Goal: Use online tool/utility: Utilize a website feature to perform a specific function

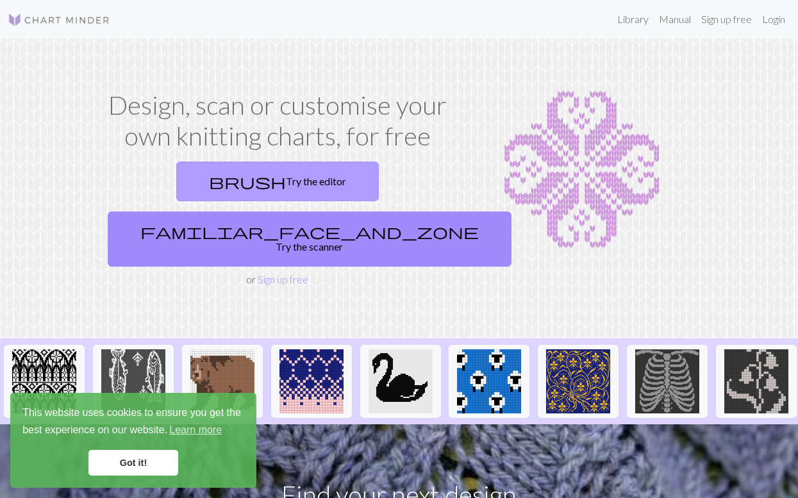
click at [196, 181] on link "brush Try the editor" at bounding box center [277, 182] width 203 height 40
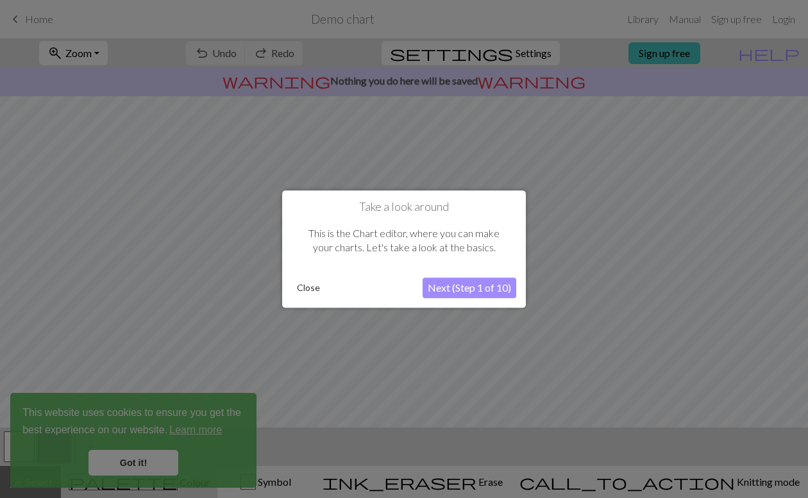
click at [450, 285] on button "Next (Step 1 of 10)" at bounding box center [470, 288] width 94 height 21
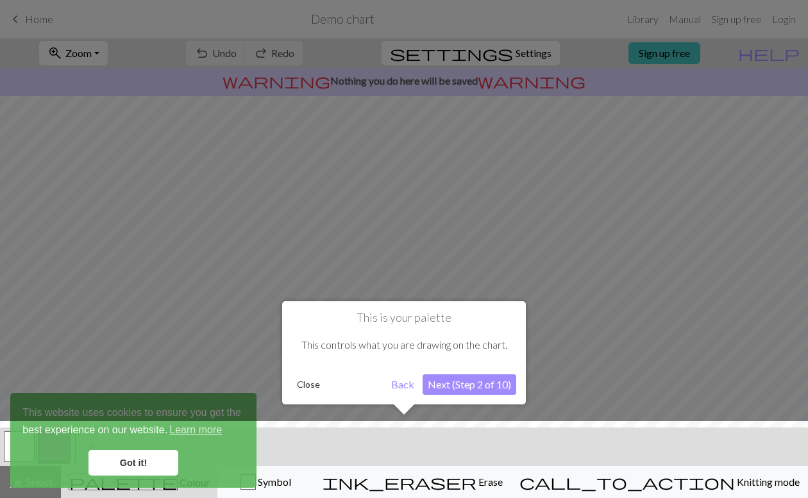
click at [165, 451] on div at bounding box center [404, 462] width 821 height 83
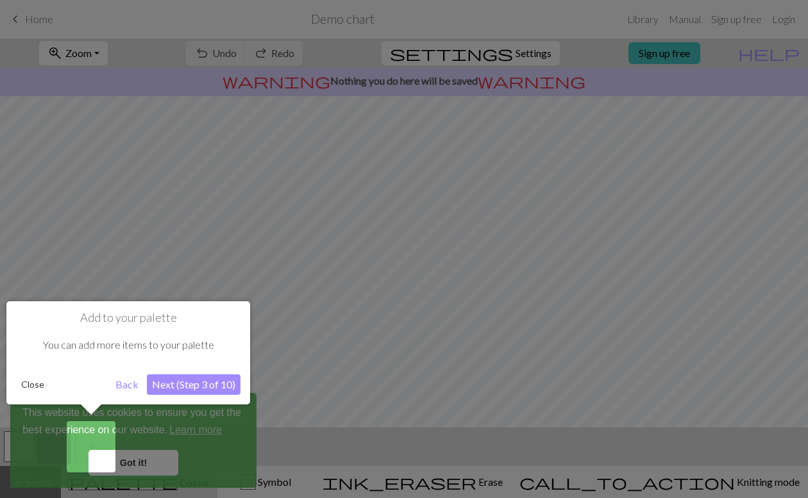
click at [128, 387] on button "Back" at bounding box center [126, 385] width 33 height 21
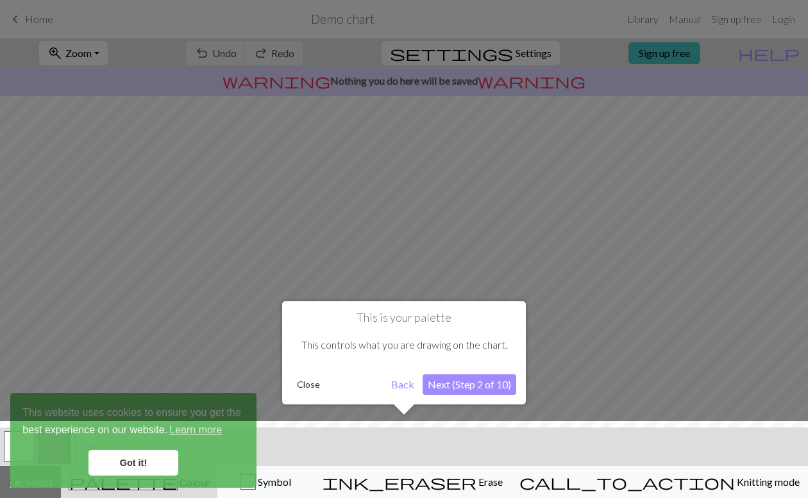
click at [493, 387] on button "Next (Step 2 of 10)" at bounding box center [470, 385] width 94 height 21
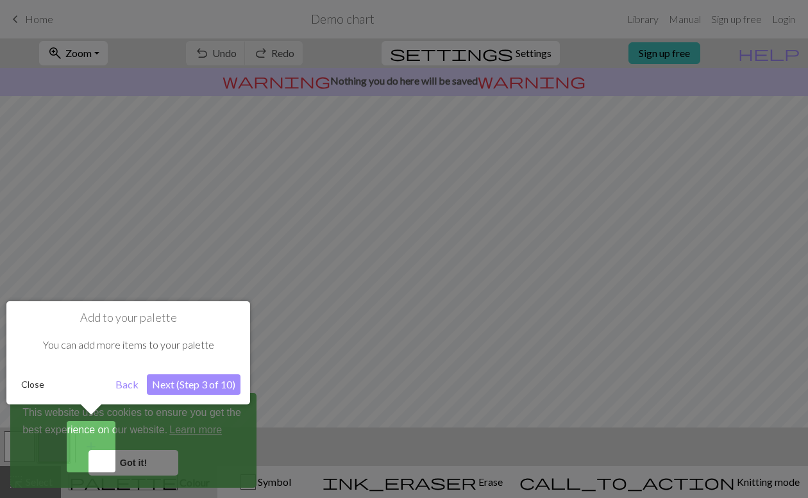
click at [224, 387] on button "Next (Step 3 of 10)" at bounding box center [194, 385] width 94 height 21
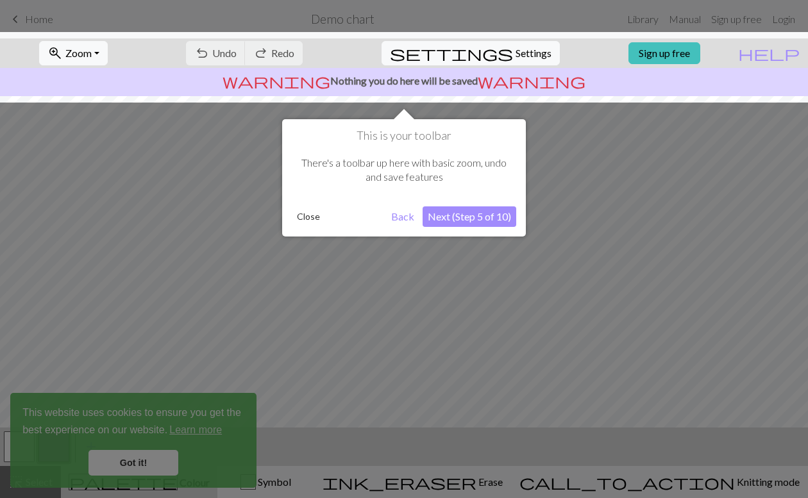
click at [457, 211] on button "Next (Step 5 of 10)" at bounding box center [470, 217] width 94 height 21
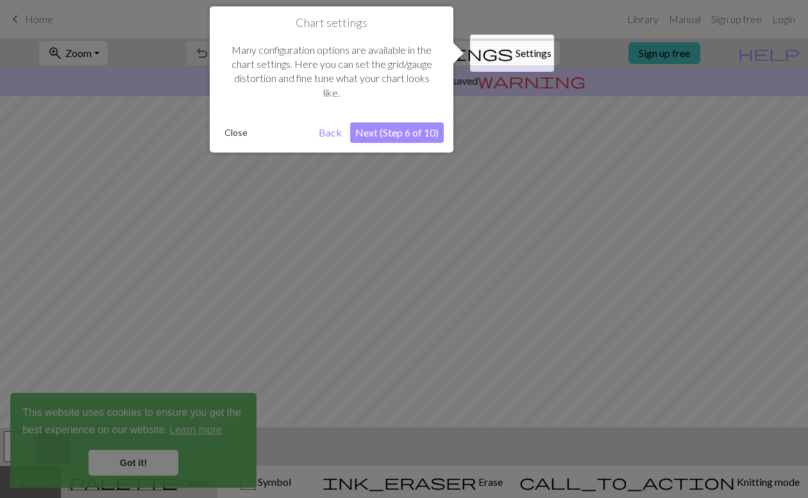
click at [403, 133] on button "Next (Step 6 of 10)" at bounding box center [397, 132] width 94 height 21
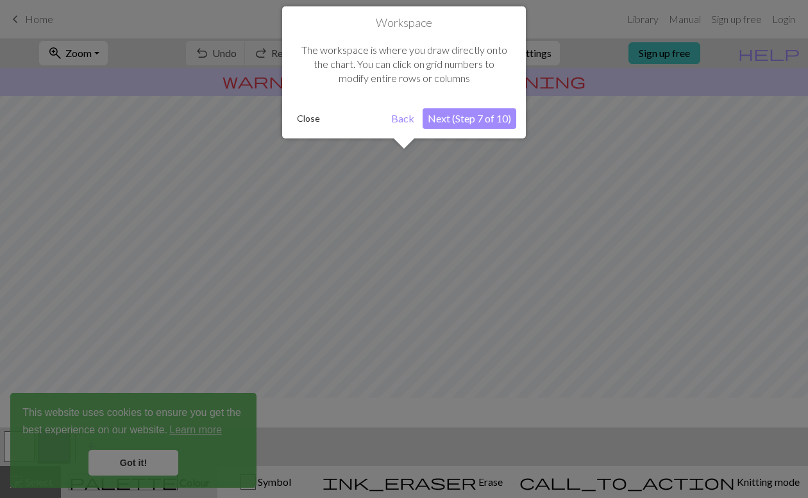
scroll to position [77, 0]
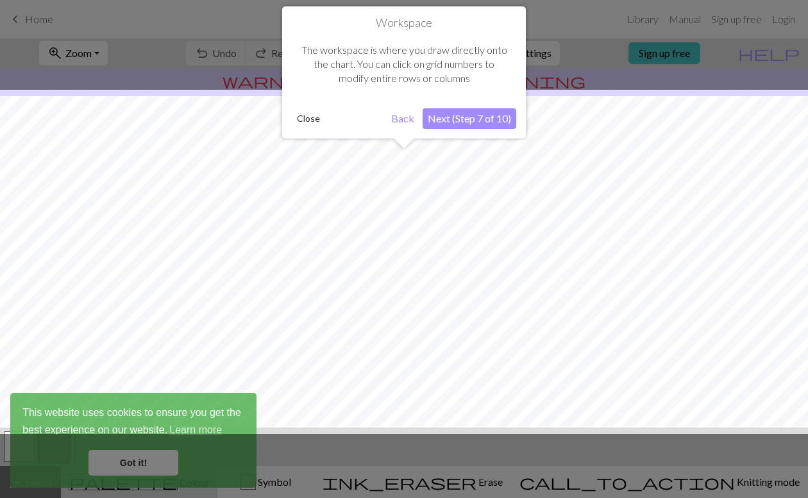
click at [444, 117] on button "Next (Step 7 of 10)" at bounding box center [470, 118] width 94 height 21
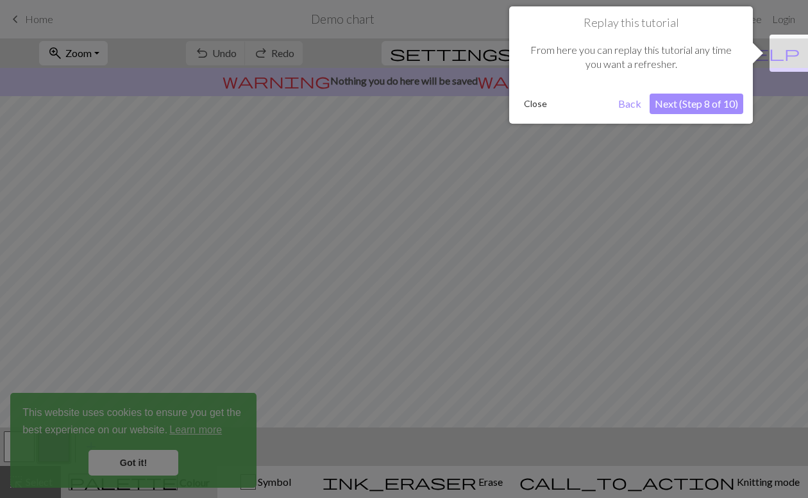
click at [727, 106] on button "Next (Step 8 of 10)" at bounding box center [697, 104] width 94 height 21
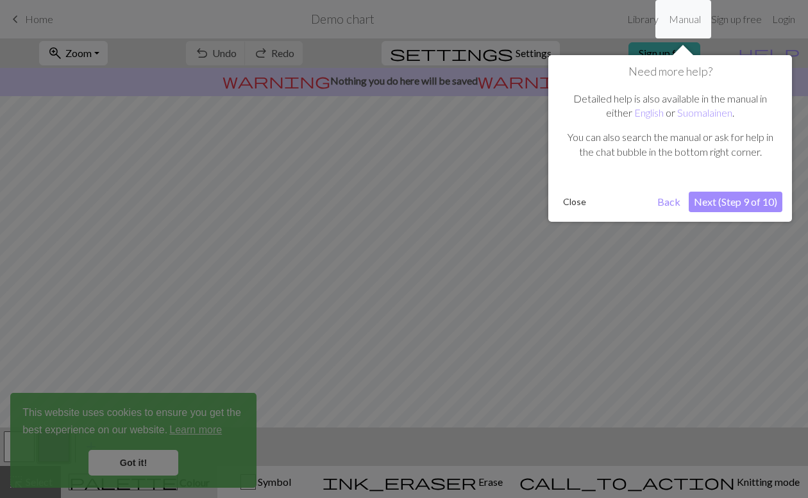
click at [720, 205] on button "Next (Step 9 of 10)" at bounding box center [736, 202] width 94 height 21
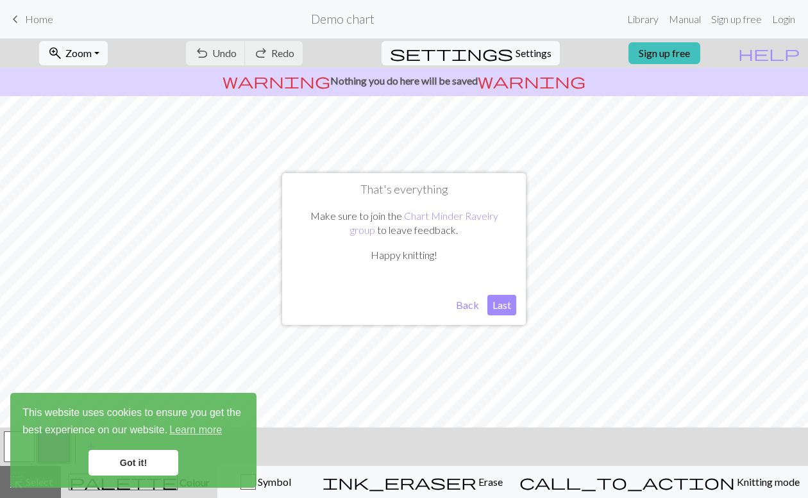
click at [502, 308] on button "Last" at bounding box center [501, 305] width 29 height 21
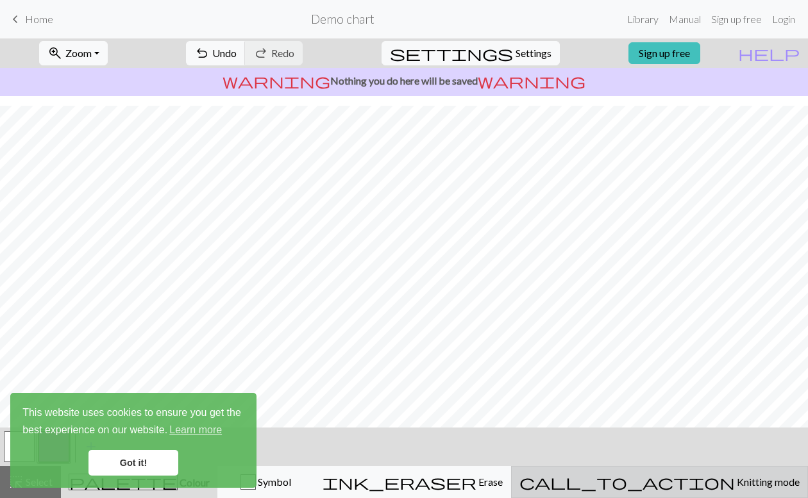
click at [735, 486] on span "Knitting mode" at bounding box center [767, 482] width 65 height 12
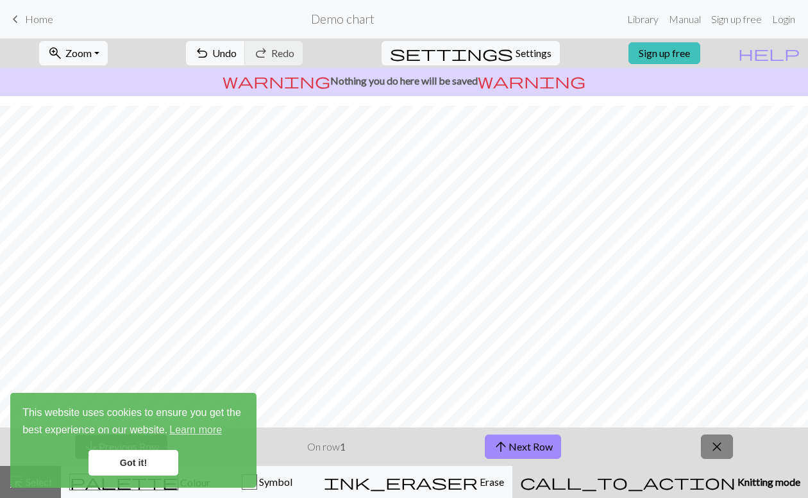
click at [713, 448] on span "close" at bounding box center [716, 447] width 15 height 18
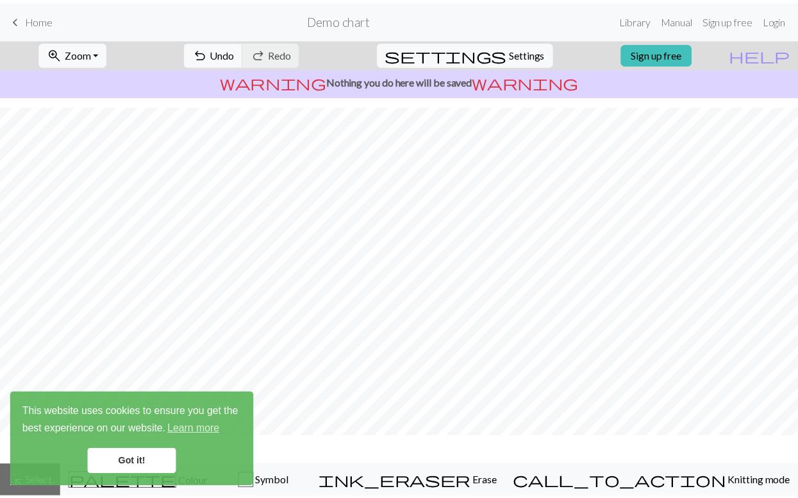
scroll to position [108, 0]
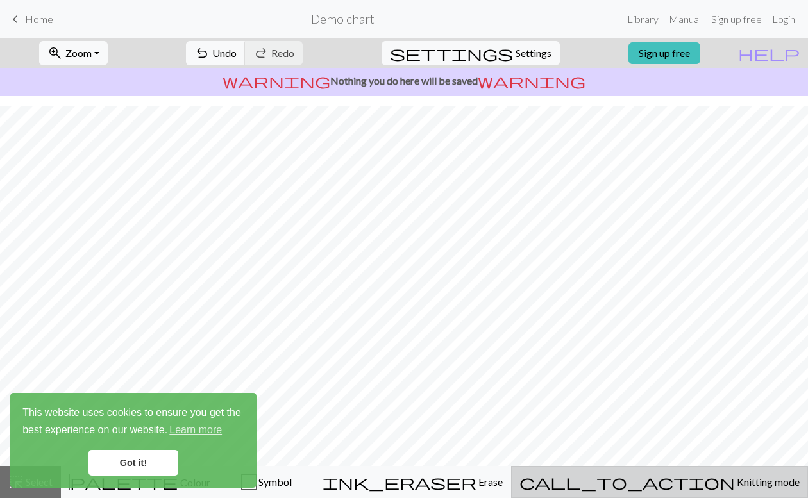
click at [735, 484] on span "Knitting mode" at bounding box center [767, 482] width 65 height 12
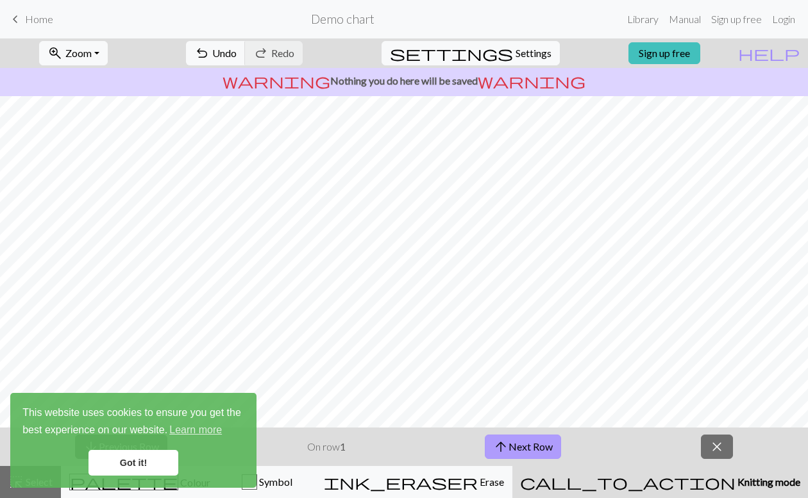
click at [546, 452] on button "arrow_upward Next Row" at bounding box center [523, 447] width 76 height 24
click at [543, 451] on button "arrow_upward Next Row" at bounding box center [523, 447] width 76 height 24
click at [542, 450] on button "arrow_upward Next Row" at bounding box center [523, 447] width 76 height 24
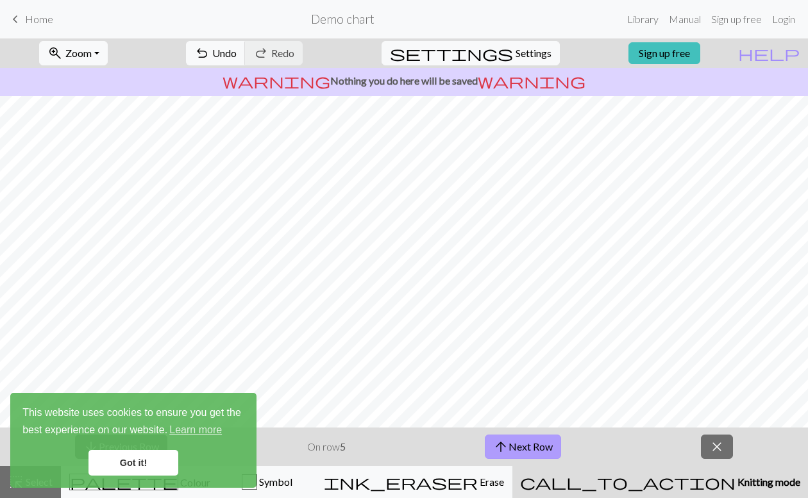
click at [542, 449] on button "arrow_upward Next Row" at bounding box center [523, 447] width 76 height 24
click at [543, 448] on button "arrow_upward Next Row" at bounding box center [523, 447] width 76 height 24
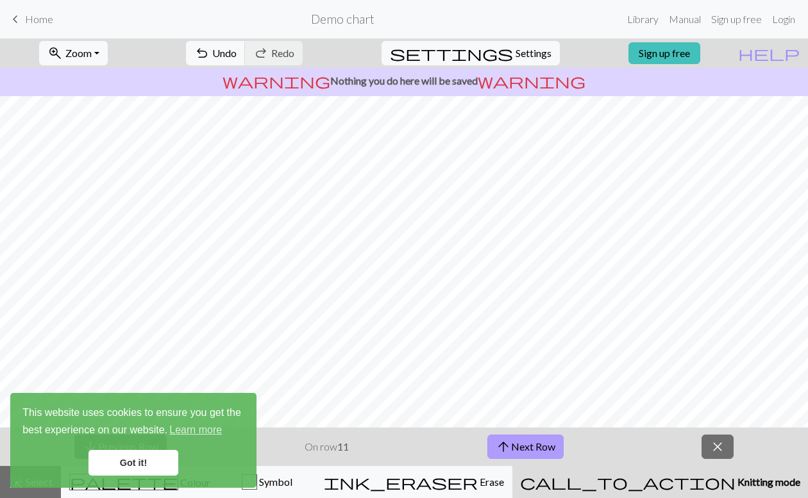
click at [543, 448] on button "arrow_upward Next Row" at bounding box center [525, 447] width 76 height 24
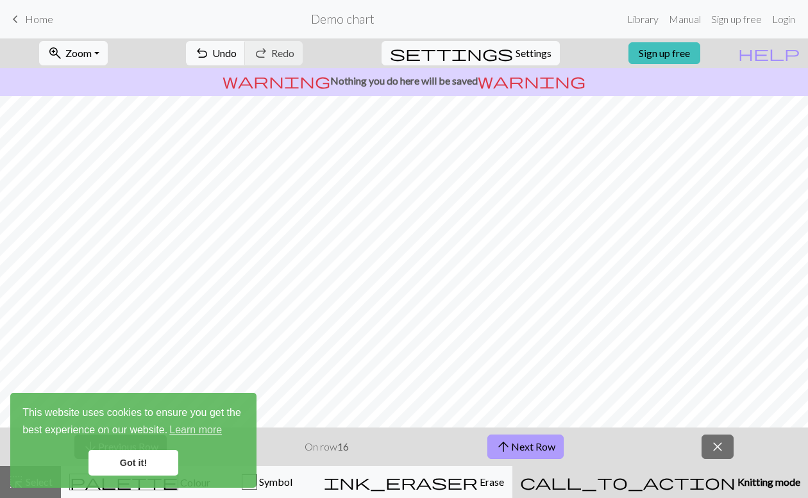
click at [543, 448] on button "arrow_upward Next Row" at bounding box center [525, 447] width 76 height 24
click at [543, 447] on button "arrow_upward Next Row" at bounding box center [525, 447] width 76 height 24
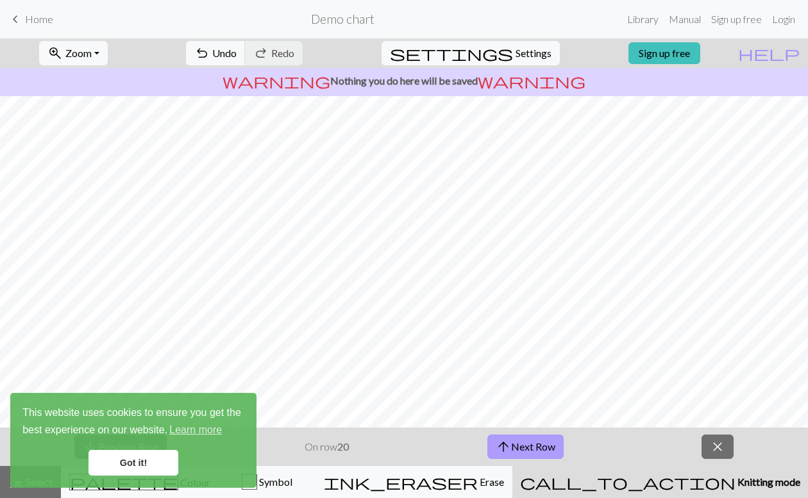
click at [543, 447] on button "arrow_upward Next Row" at bounding box center [525, 447] width 76 height 24
click at [237, 50] on span "Undo" at bounding box center [224, 53] width 24 height 12
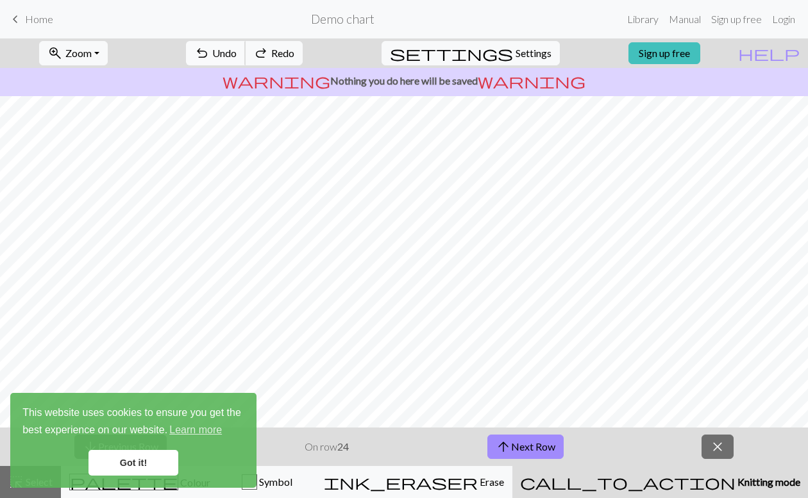
click at [237, 51] on span "Undo" at bounding box center [224, 53] width 24 height 12
click at [237, 52] on span "Undo" at bounding box center [224, 53] width 24 height 12
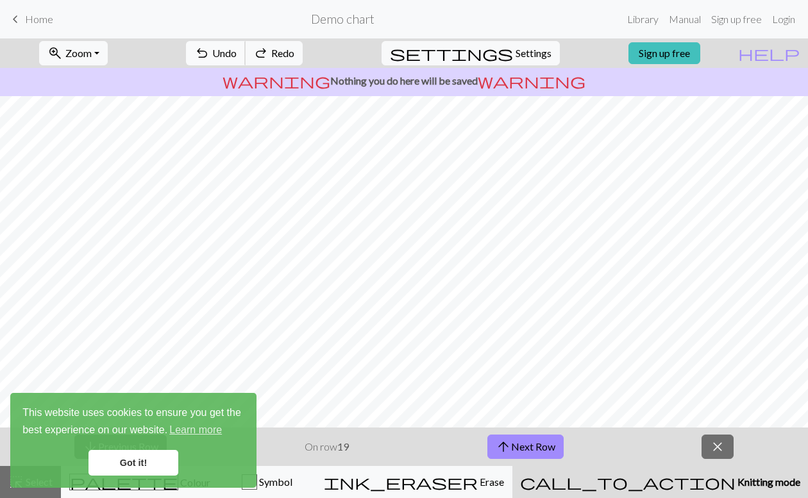
click at [237, 52] on span "Undo" at bounding box center [224, 53] width 24 height 12
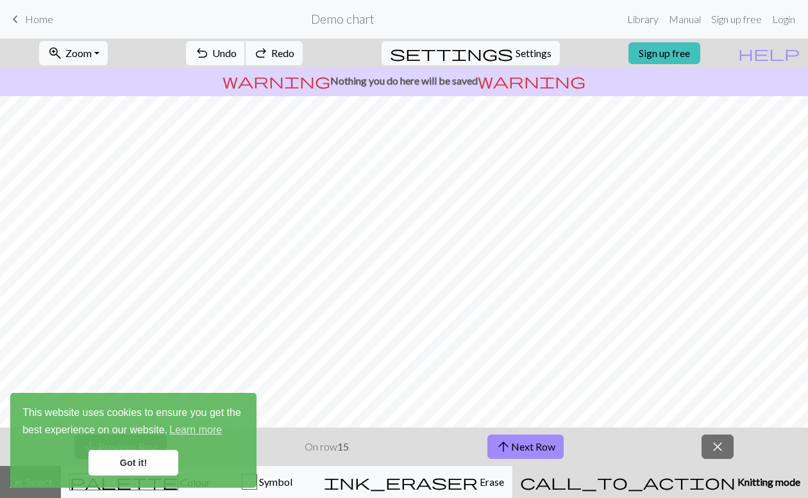
click at [237, 52] on span "Undo" at bounding box center [224, 53] width 24 height 12
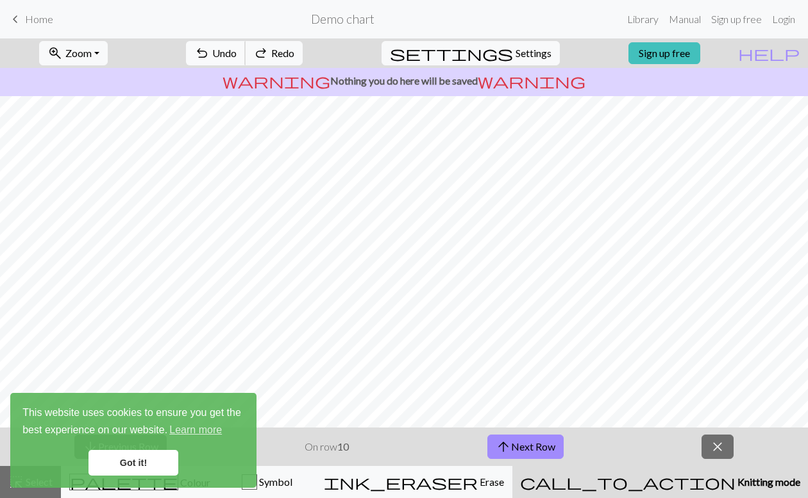
click at [237, 52] on span "Undo" at bounding box center [224, 53] width 24 height 12
click at [47, 24] on span "Home" at bounding box center [39, 19] width 28 height 12
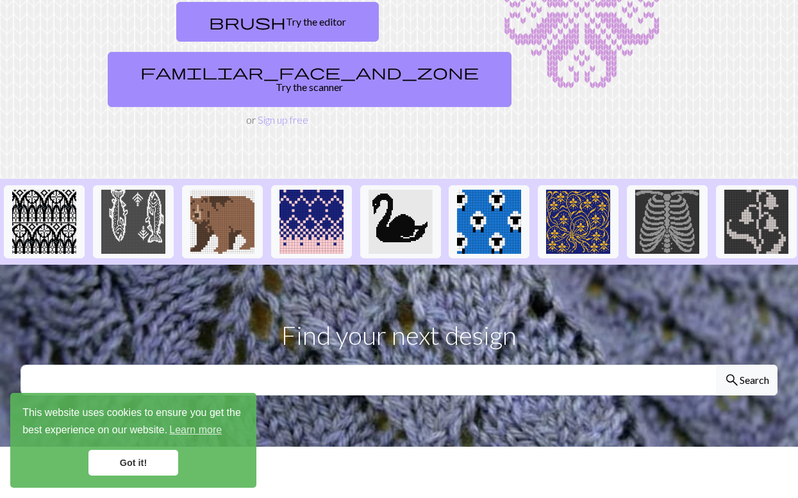
scroll to position [333, 0]
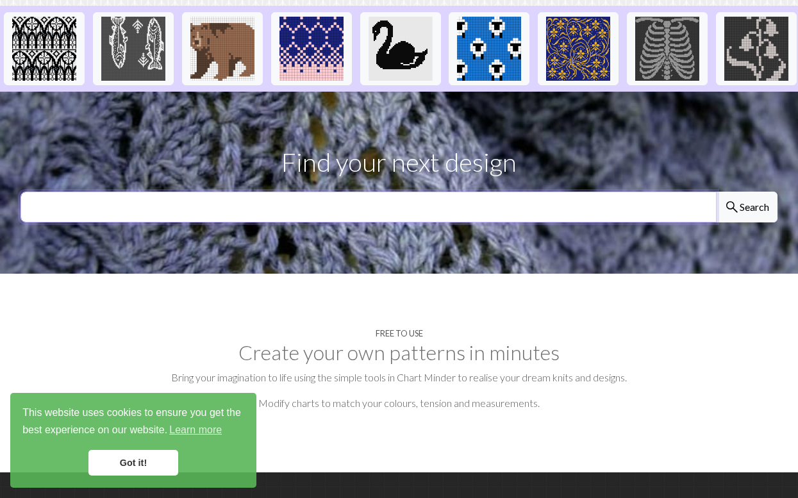
click at [446, 192] on input "text" at bounding box center [369, 207] width 697 height 31
type input "fair isle"
click at [716, 192] on button "search Search" at bounding box center [747, 207] width 62 height 31
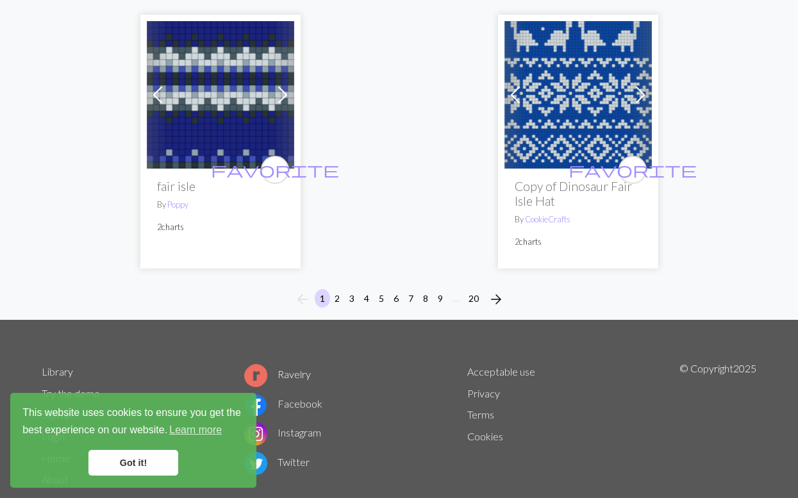
scroll to position [4677, 0]
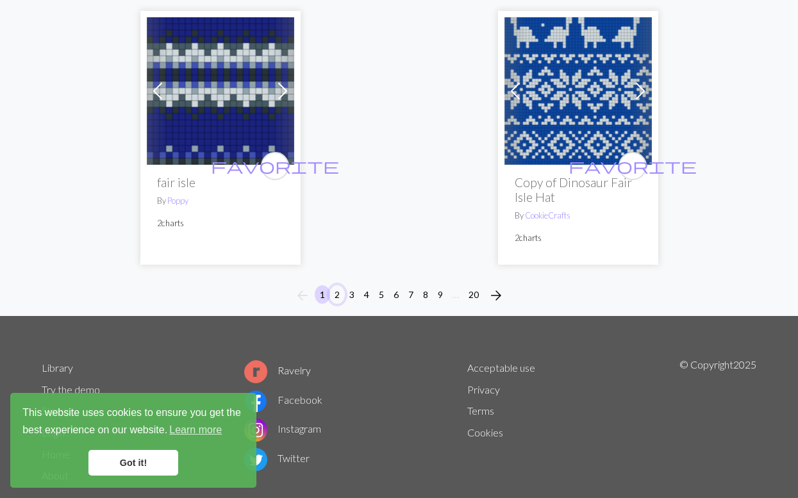
click at [339, 285] on button "2" at bounding box center [337, 294] width 15 height 19
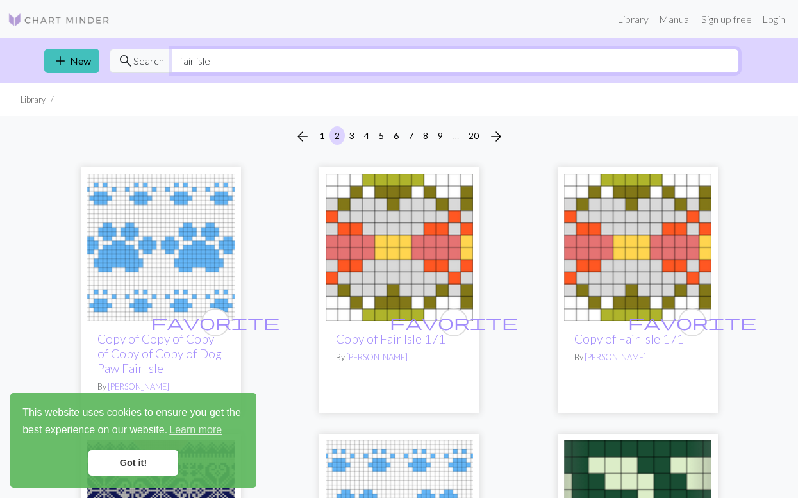
click at [250, 68] on input "fair isle" at bounding box center [456, 61] width 568 height 24
drag, startPoint x: 285, startPoint y: 62, endPoint x: 165, endPoint y: 62, distance: 119.9
click at [165, 62] on div "search Search fair isle" at bounding box center [425, 61] width 630 height 24
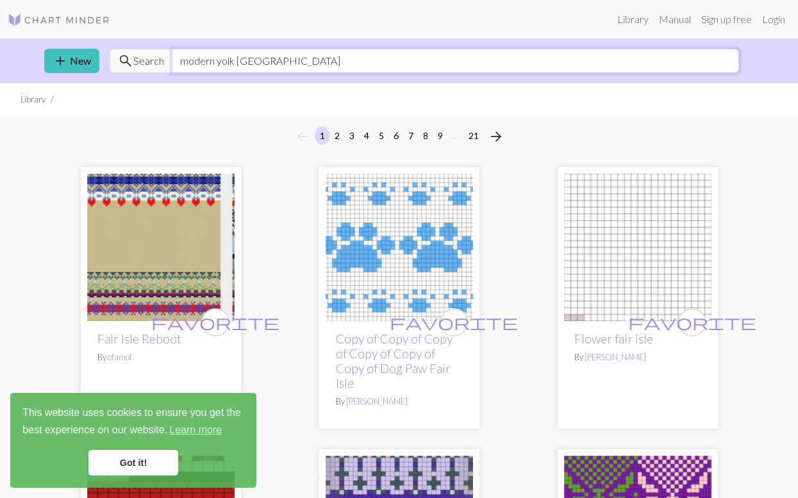
drag, startPoint x: 242, startPoint y: 61, endPoint x: 304, endPoint y: 63, distance: 61.6
click at [304, 63] on input "modern yolk fair isle" at bounding box center [456, 61] width 568 height 24
type input "modern yolk"
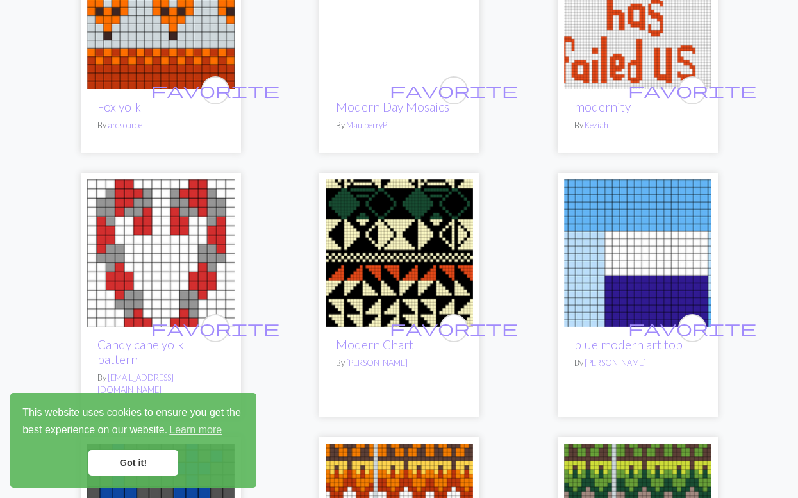
scroll to position [1725, 0]
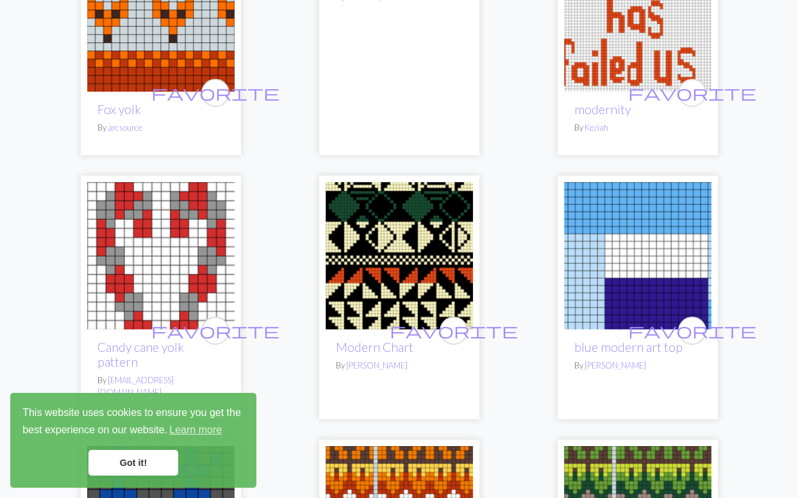
click at [632, 212] on img at bounding box center [638, 256] width 148 height 148
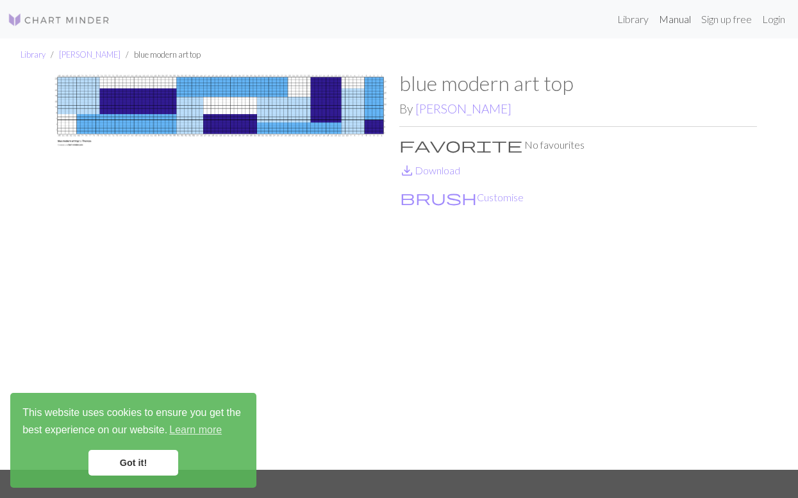
click at [677, 21] on link "Manual" at bounding box center [675, 19] width 42 height 26
click at [625, 17] on link "Library" at bounding box center [633, 19] width 42 height 26
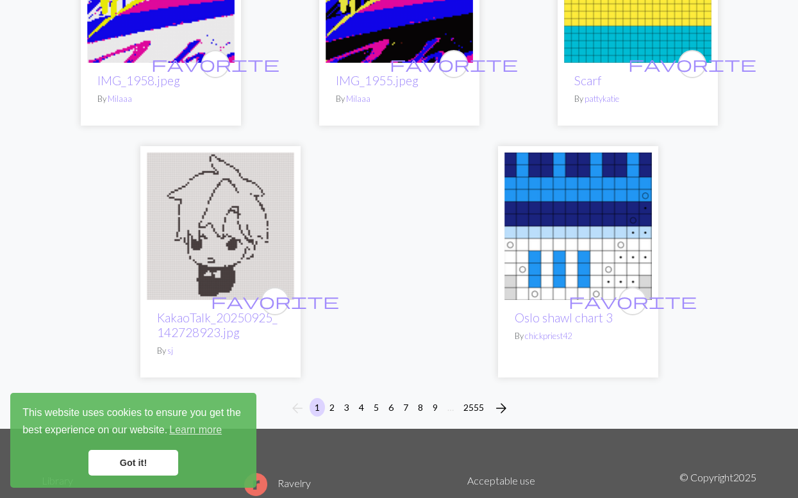
scroll to position [4095, 0]
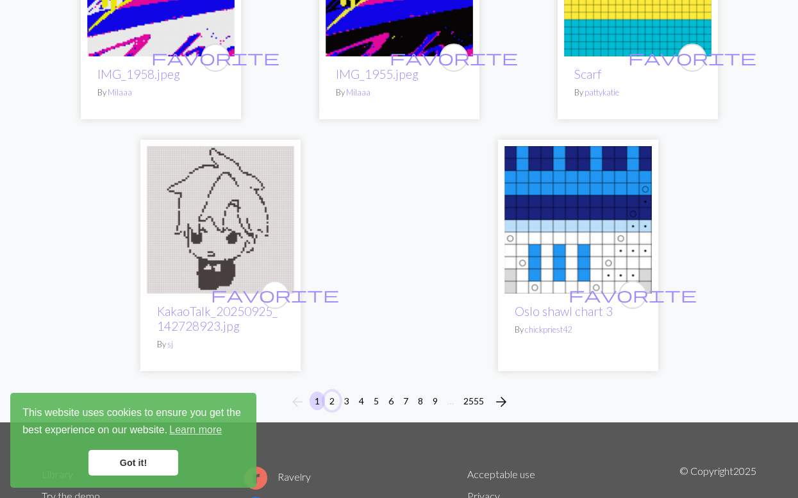
click at [328, 400] on button "2" at bounding box center [332, 401] width 15 height 19
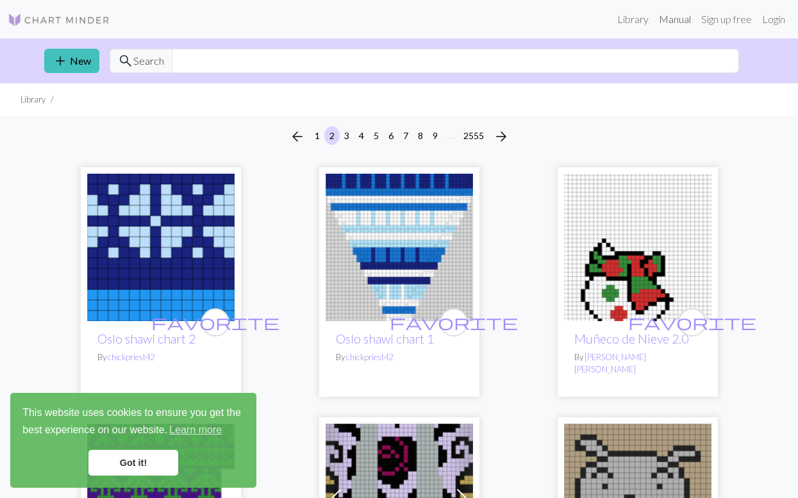
click at [680, 18] on link "Manual" at bounding box center [675, 19] width 42 height 26
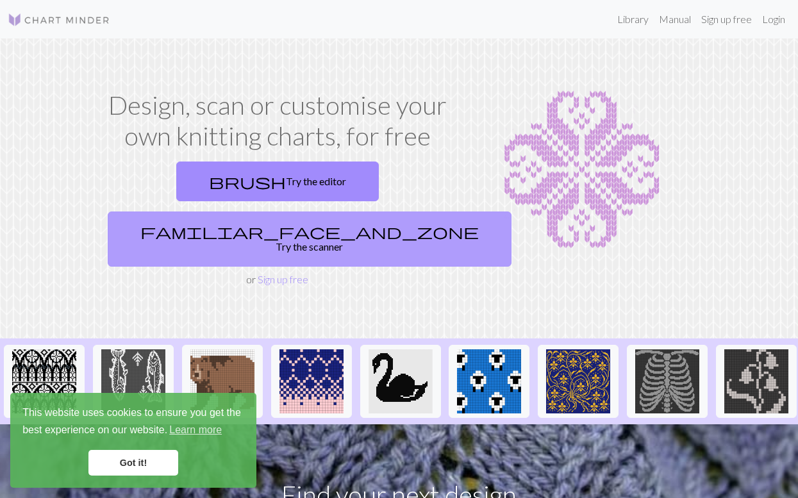
click at [339, 212] on link "familiar_face_and_zone Try the scanner" at bounding box center [310, 239] width 404 height 55
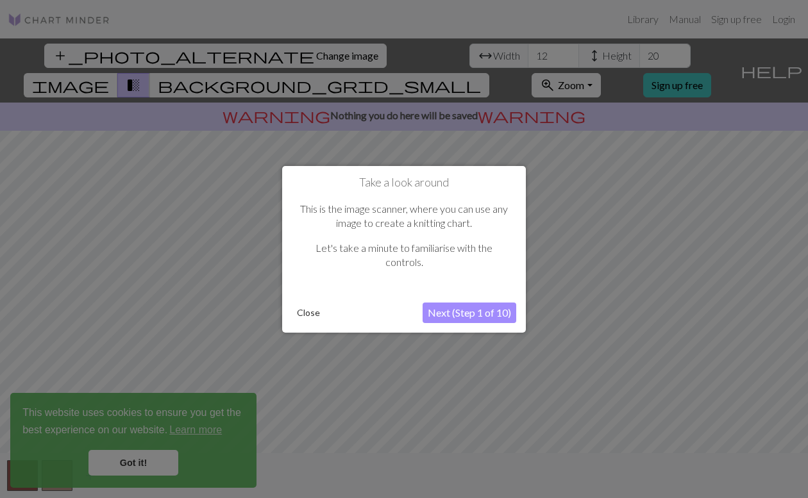
click at [452, 313] on button "Next (Step 1 of 10)" at bounding box center [470, 313] width 94 height 21
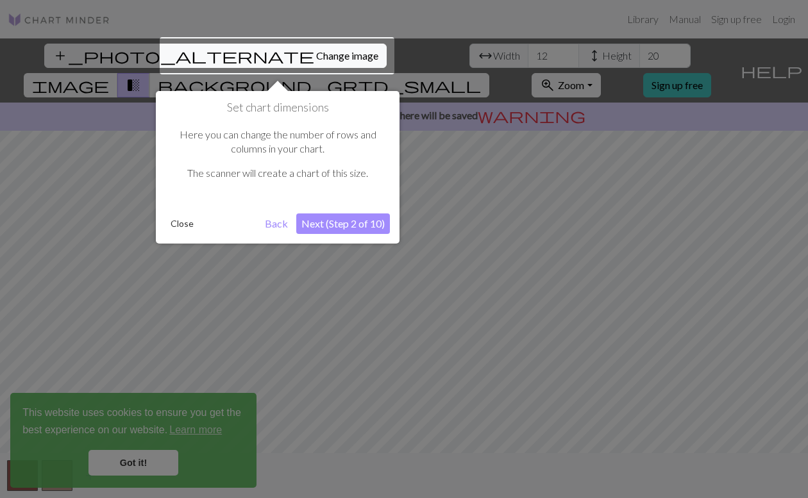
click at [348, 224] on button "Next (Step 2 of 10)" at bounding box center [343, 224] width 94 height 21
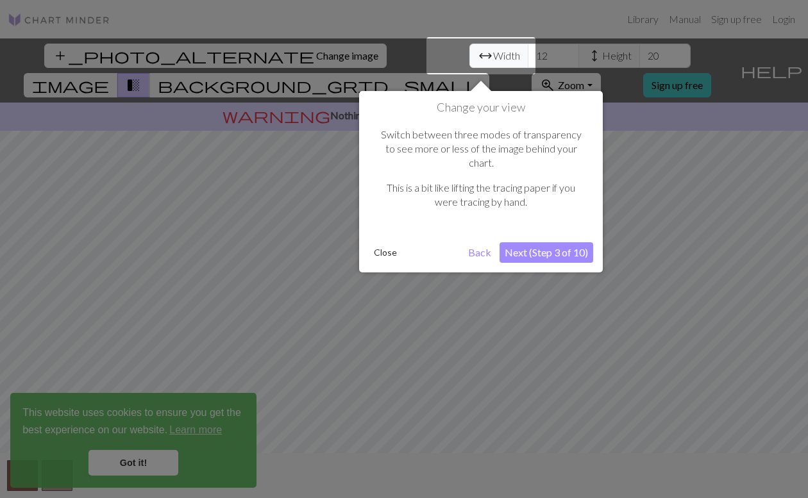
click at [539, 242] on button "Next (Step 3 of 10)" at bounding box center [547, 252] width 94 height 21
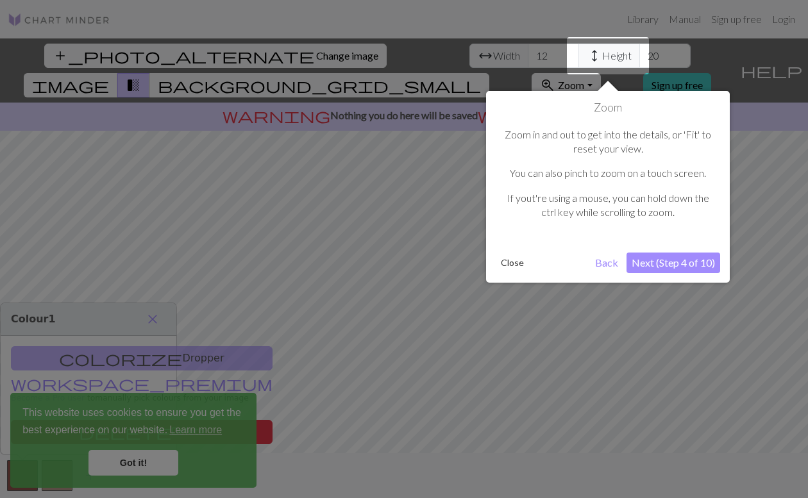
click at [648, 264] on button "Next (Step 4 of 10)" at bounding box center [674, 263] width 94 height 21
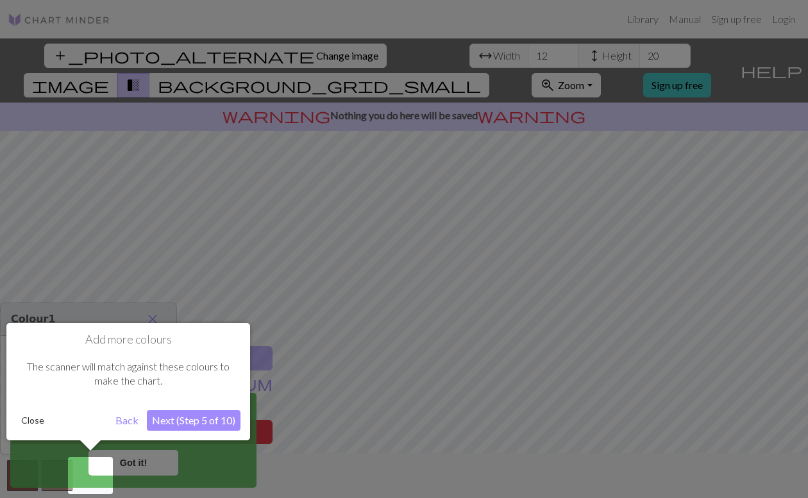
click at [233, 425] on button "Next (Step 5 of 10)" at bounding box center [194, 420] width 94 height 21
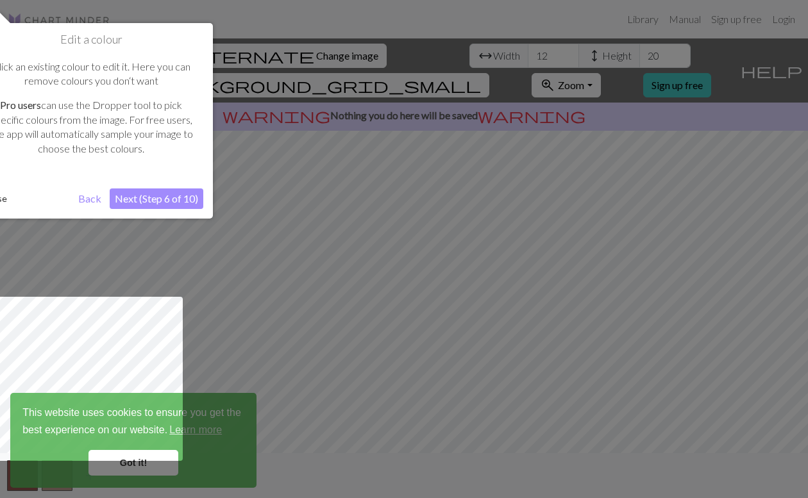
click at [167, 196] on button "Next (Step 6 of 10)" at bounding box center [157, 199] width 94 height 21
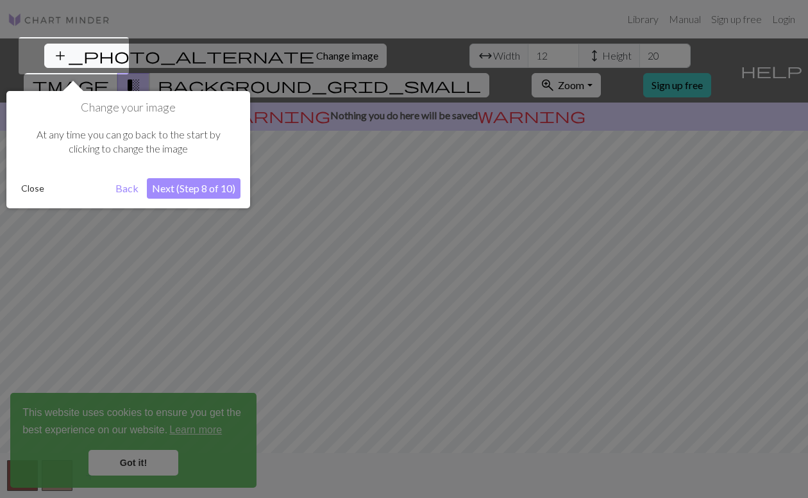
click at [192, 195] on button "Next (Step 8 of 10)" at bounding box center [194, 188] width 94 height 21
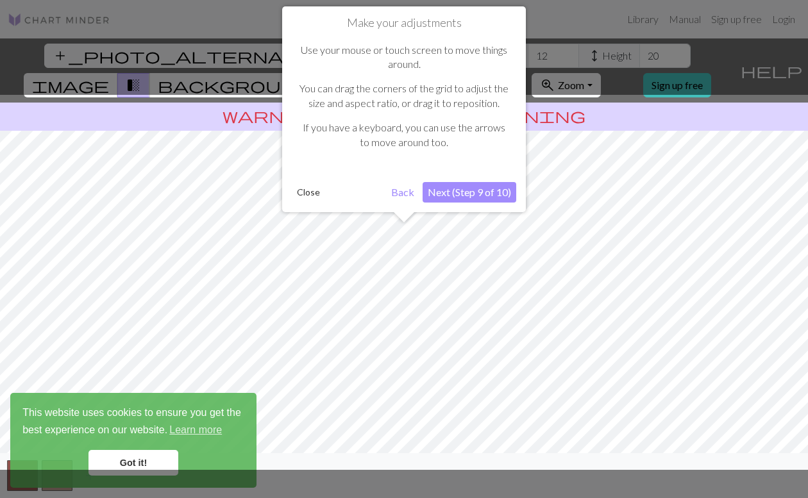
click at [446, 192] on button "Next (Step 9 of 10)" at bounding box center [470, 192] width 94 height 21
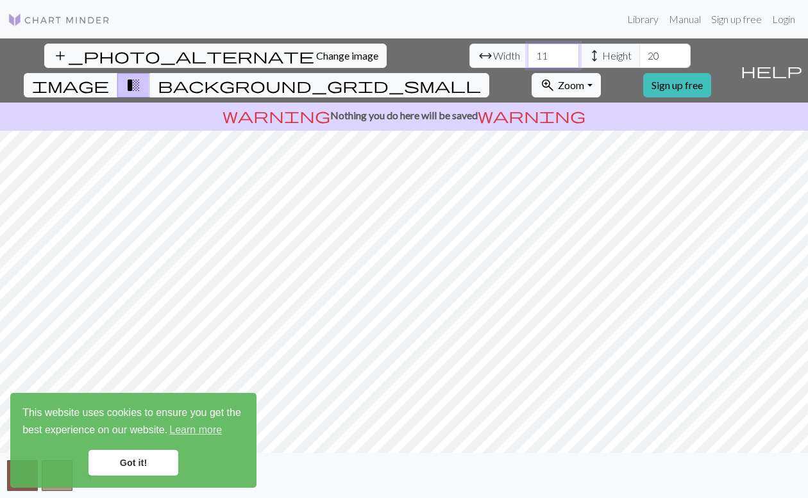
click at [528, 58] on input "11" at bounding box center [553, 56] width 51 height 24
click at [528, 52] on input "12" at bounding box center [553, 56] width 51 height 24
click at [528, 51] on input "13" at bounding box center [553, 56] width 51 height 24
click at [528, 51] on input "14" at bounding box center [553, 56] width 51 height 24
click at [528, 51] on input "15" at bounding box center [553, 56] width 51 height 24
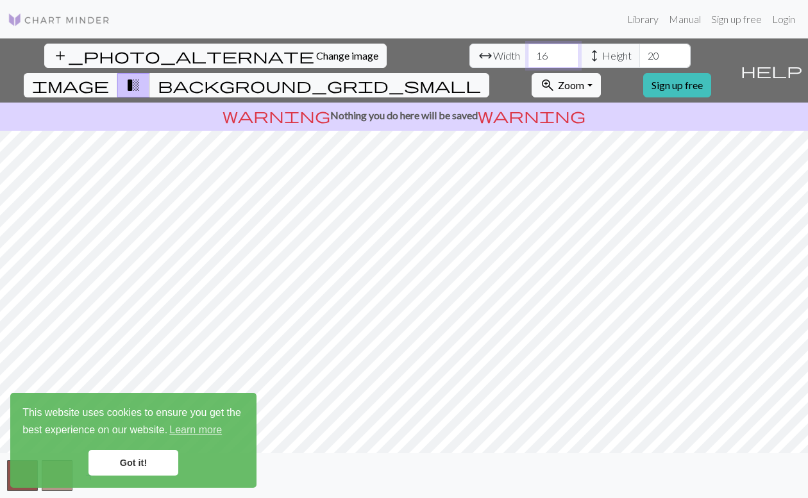
click at [528, 51] on input "16" at bounding box center [553, 56] width 51 height 24
click at [528, 51] on input "17" at bounding box center [553, 56] width 51 height 24
click at [528, 51] on input "18" at bounding box center [553, 56] width 51 height 24
click at [528, 51] on input "19" at bounding box center [553, 56] width 51 height 24
click at [528, 49] on input "20" at bounding box center [553, 56] width 51 height 24
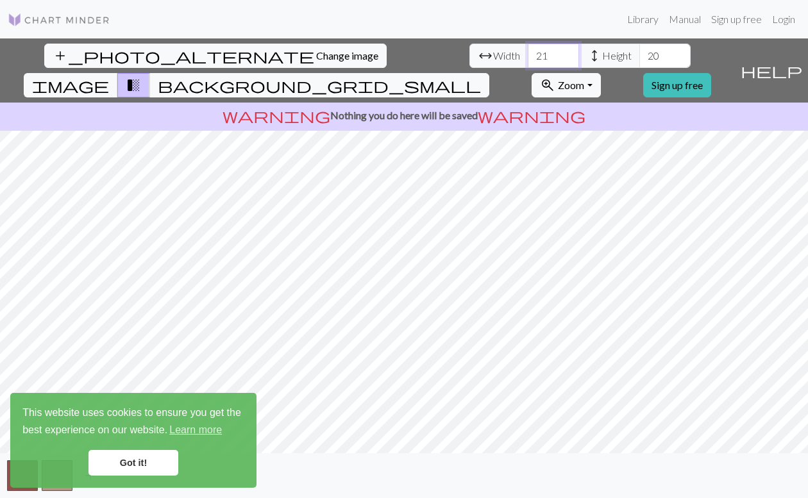
click at [528, 49] on input "21" at bounding box center [553, 56] width 51 height 24
click at [528, 49] on input "22" at bounding box center [553, 56] width 51 height 24
click at [528, 49] on input "23" at bounding box center [553, 56] width 51 height 24
click at [528, 49] on input "24" at bounding box center [553, 56] width 51 height 24
click at [528, 49] on input "25" at bounding box center [553, 56] width 51 height 24
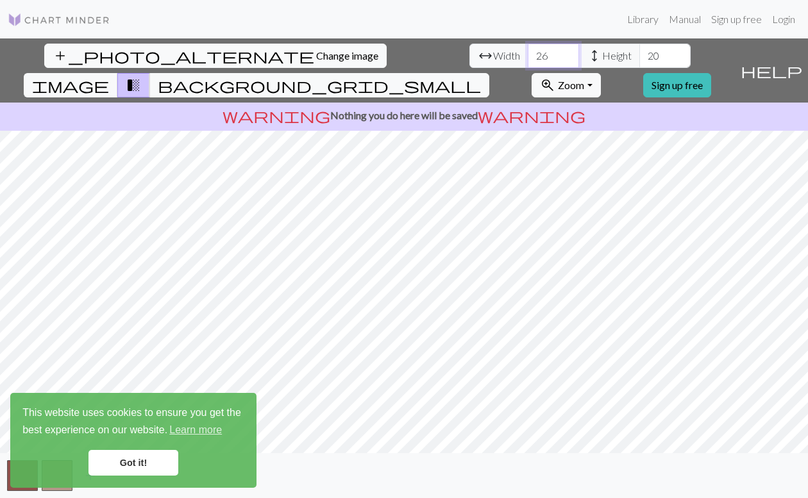
click at [528, 49] on input "26" at bounding box center [553, 56] width 51 height 24
click at [528, 49] on input "27" at bounding box center [553, 56] width 51 height 24
click at [528, 49] on input "28" at bounding box center [553, 56] width 51 height 24
click at [528, 49] on input "29" at bounding box center [553, 56] width 51 height 24
click at [528, 49] on input "30" at bounding box center [553, 56] width 51 height 24
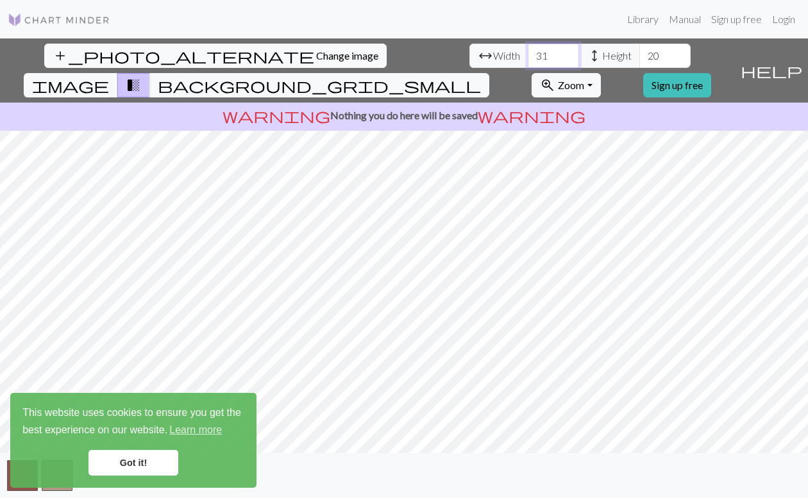
click at [528, 49] on input "31" at bounding box center [553, 56] width 51 height 24
click at [528, 49] on input "32" at bounding box center [553, 56] width 51 height 24
click at [528, 49] on input "33" at bounding box center [553, 56] width 51 height 24
click at [528, 51] on input "34" at bounding box center [553, 56] width 51 height 24
click at [528, 51] on input "35" at bounding box center [553, 56] width 51 height 24
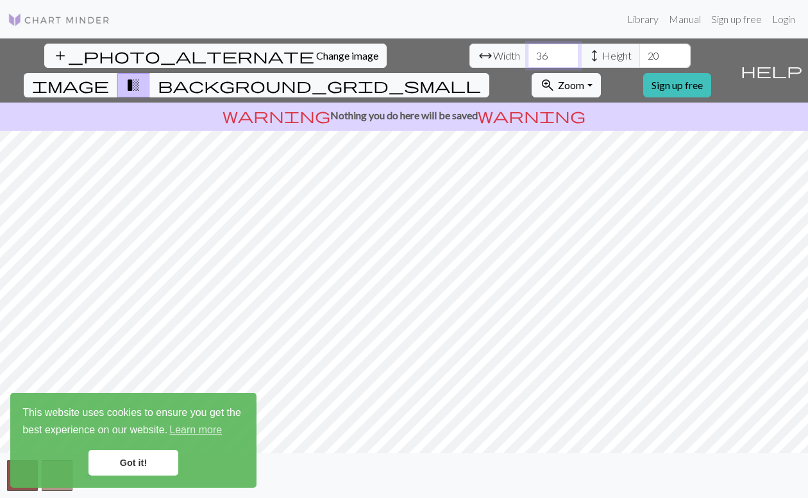
click at [528, 51] on input "36" at bounding box center [553, 56] width 51 height 24
click at [528, 51] on input "37" at bounding box center [553, 56] width 51 height 24
click at [528, 51] on input "38" at bounding box center [553, 56] width 51 height 24
click at [528, 51] on input "39" at bounding box center [553, 56] width 51 height 24
click at [528, 51] on input "40" at bounding box center [553, 56] width 51 height 24
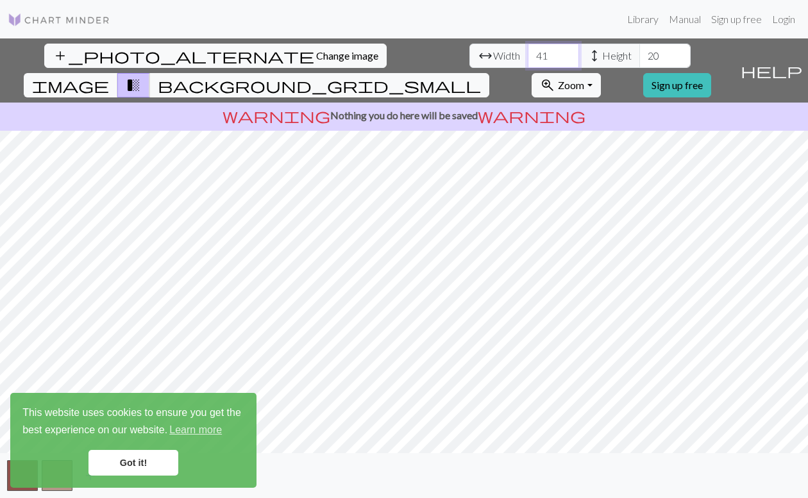
click at [528, 51] on input "41" at bounding box center [553, 56] width 51 height 24
click at [528, 51] on input "42" at bounding box center [553, 56] width 51 height 24
click at [528, 51] on input "43" at bounding box center [553, 56] width 51 height 24
click at [528, 60] on input "42" at bounding box center [553, 56] width 51 height 24
click at [528, 60] on input "41" at bounding box center [553, 56] width 51 height 24
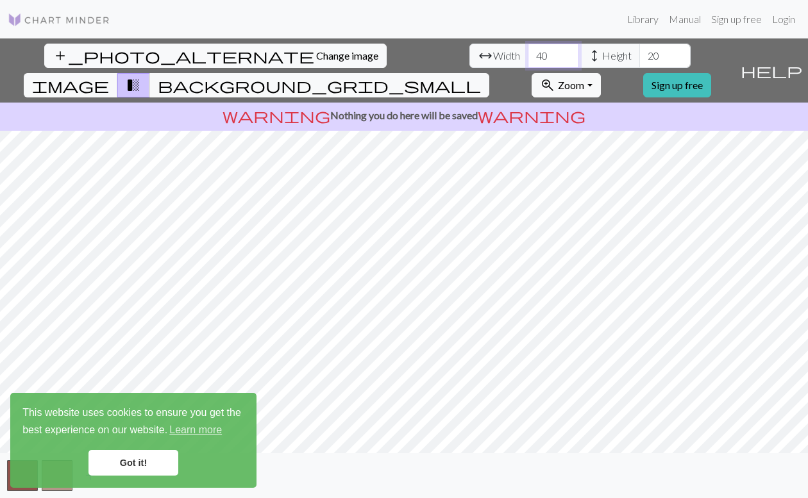
type input "40"
click at [528, 60] on input "40" at bounding box center [553, 56] width 51 height 24
click at [587, 55] on span "height" at bounding box center [594, 56] width 15 height 18
click at [587, 53] on span "height" at bounding box center [594, 56] width 15 height 18
click at [587, 51] on span "height" at bounding box center [594, 56] width 15 height 18
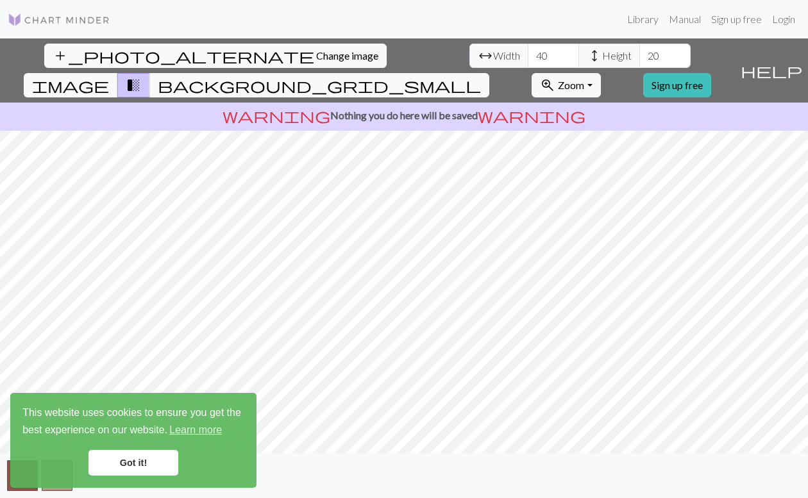
click at [587, 62] on span "height" at bounding box center [594, 56] width 15 height 18
click at [587, 56] on span "height" at bounding box center [594, 56] width 15 height 18
click at [602, 55] on span "Height" at bounding box center [617, 55] width 30 height 15
click at [639, 51] on input "21" at bounding box center [664, 56] width 51 height 24
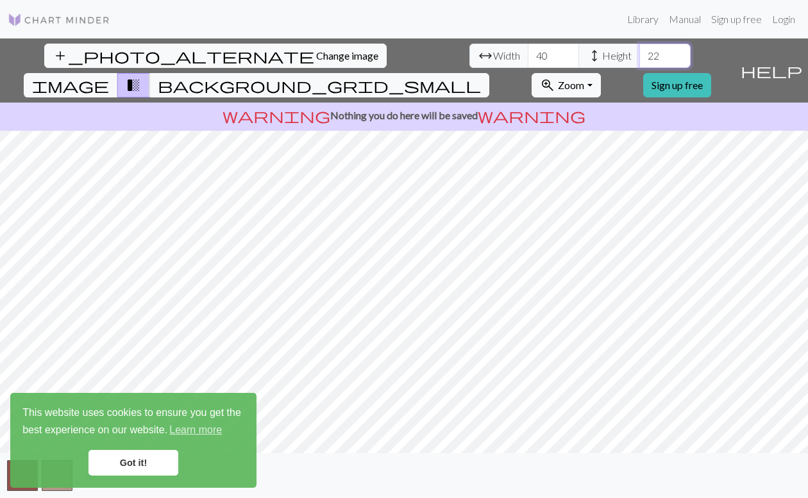
click at [639, 51] on input "22" at bounding box center [664, 56] width 51 height 24
click at [639, 51] on input "23" at bounding box center [664, 56] width 51 height 24
click at [639, 51] on input "24" at bounding box center [664, 56] width 51 height 24
click at [639, 51] on input "25" at bounding box center [664, 56] width 51 height 24
click at [639, 51] on input "26" at bounding box center [664, 56] width 51 height 24
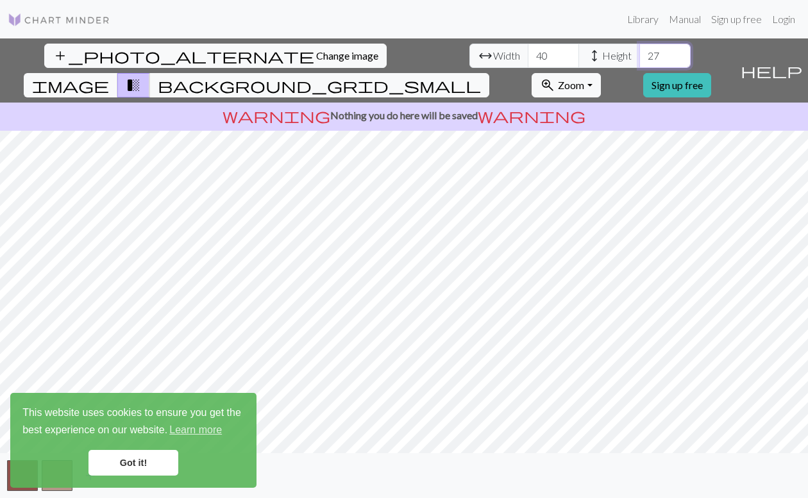
click at [639, 51] on input "27" at bounding box center [664, 56] width 51 height 24
click at [639, 51] on input "28" at bounding box center [664, 56] width 51 height 24
click at [639, 51] on input "29" at bounding box center [664, 56] width 51 height 24
click at [639, 51] on input "30" at bounding box center [664, 56] width 51 height 24
type input "31"
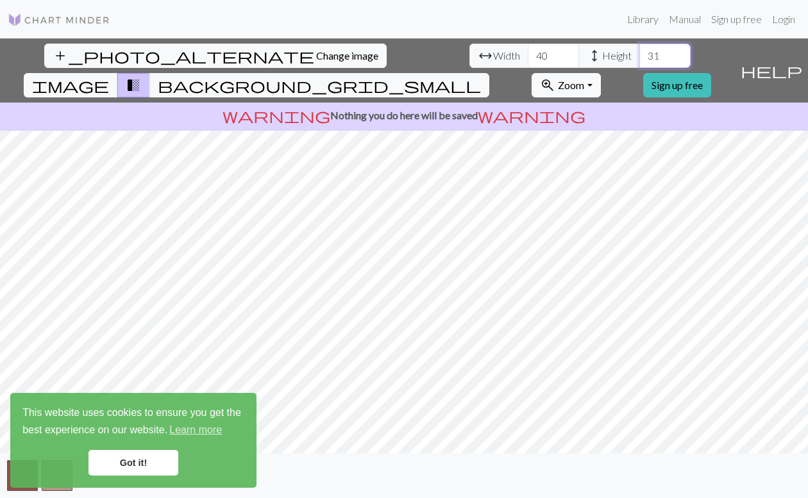
click at [639, 51] on input "31" at bounding box center [664, 56] width 51 height 24
drag, startPoint x: 122, startPoint y: 461, endPoint x: 198, endPoint y: 467, distance: 76.5
click at [122, 461] on link "Got it!" at bounding box center [134, 463] width 90 height 26
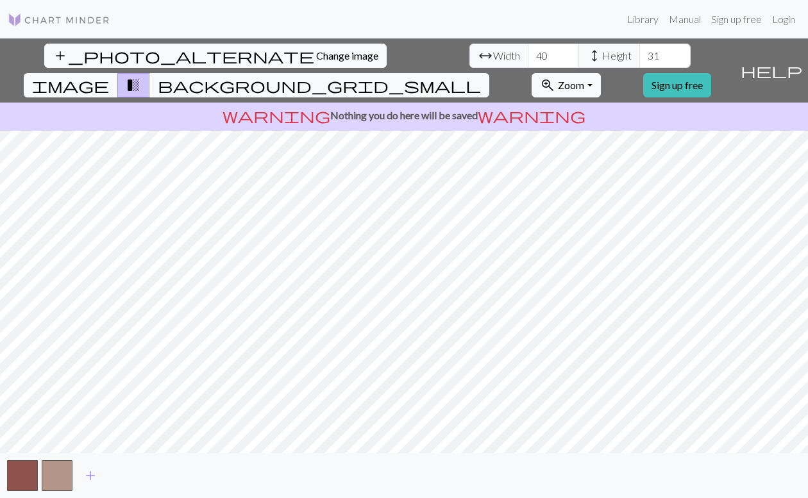
click at [109, 76] on span "image" at bounding box center [70, 85] width 77 height 18
click at [141, 76] on span "transition_fade" at bounding box center [133, 85] width 15 height 18
click at [481, 76] on span "background_grid_small" at bounding box center [319, 85] width 323 height 18
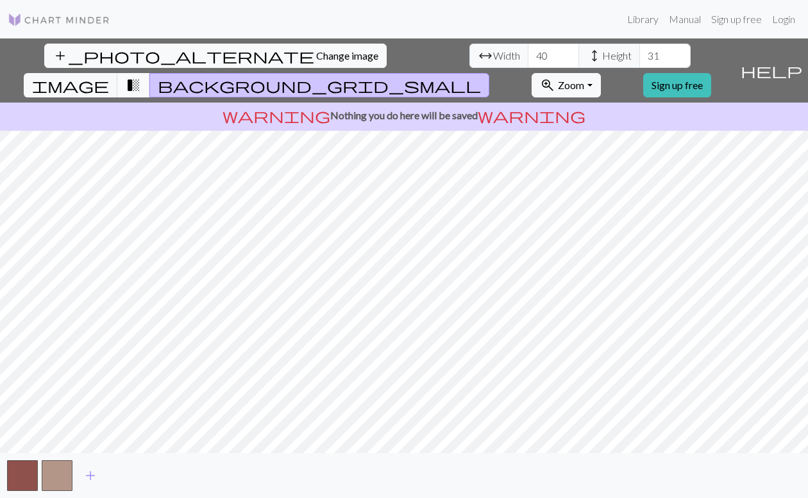
click at [141, 76] on span "transition_fade" at bounding box center [133, 85] width 15 height 18
